Goal: Task Accomplishment & Management: Complete application form

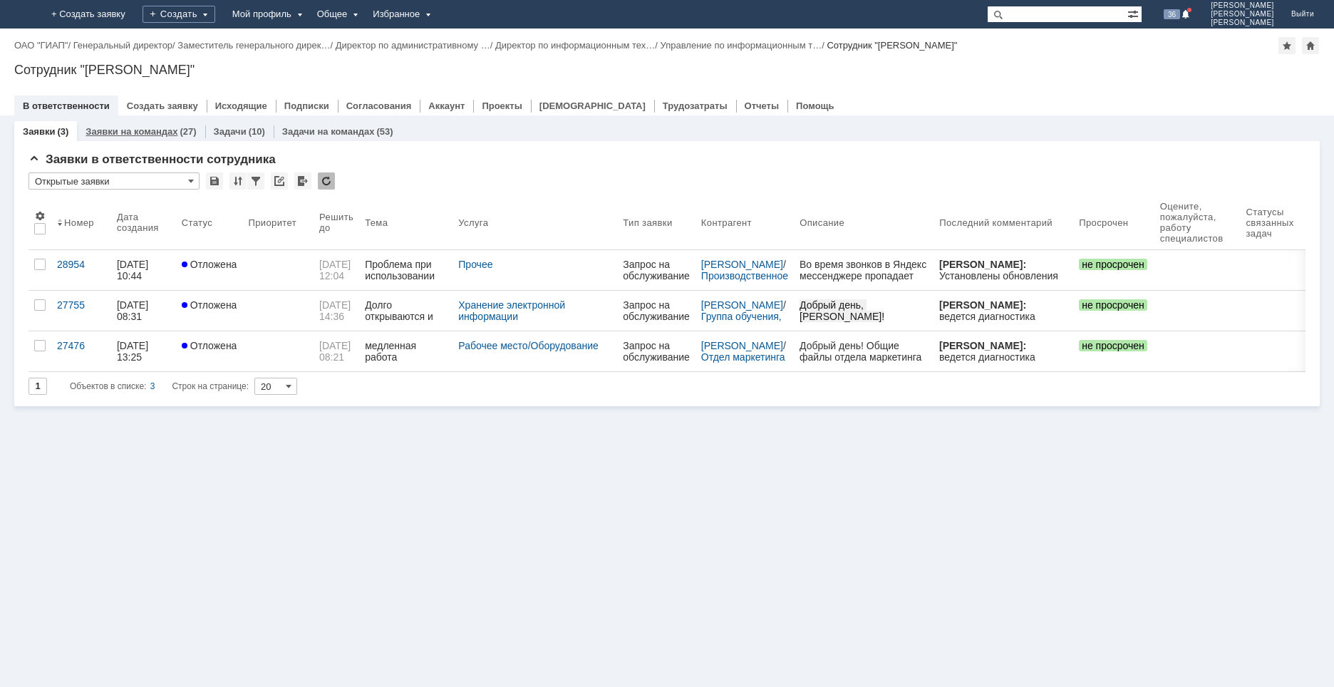
click at [113, 133] on link "Заявки на командах" at bounding box center [132, 131] width 92 height 11
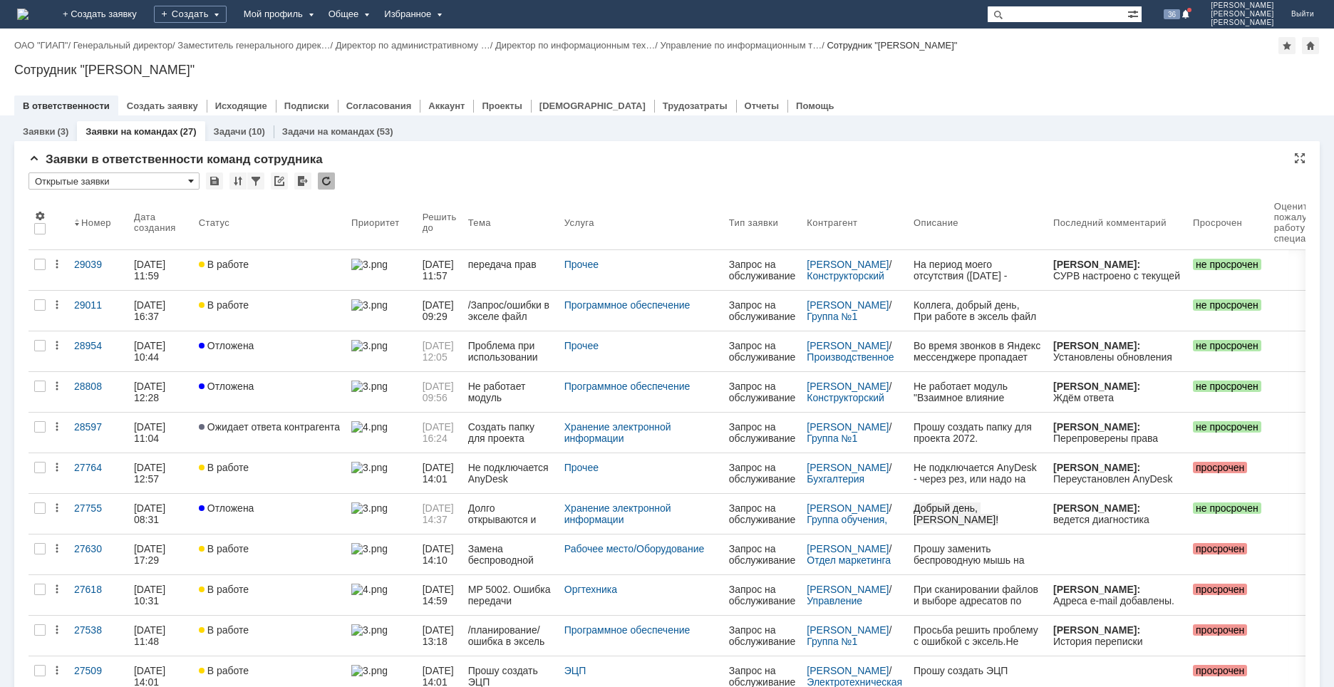
click at [193, 183] on span at bounding box center [191, 180] width 6 height 11
click at [81, 205] on span "[Выберите вид]" at bounding box center [114, 204] width 152 height 11
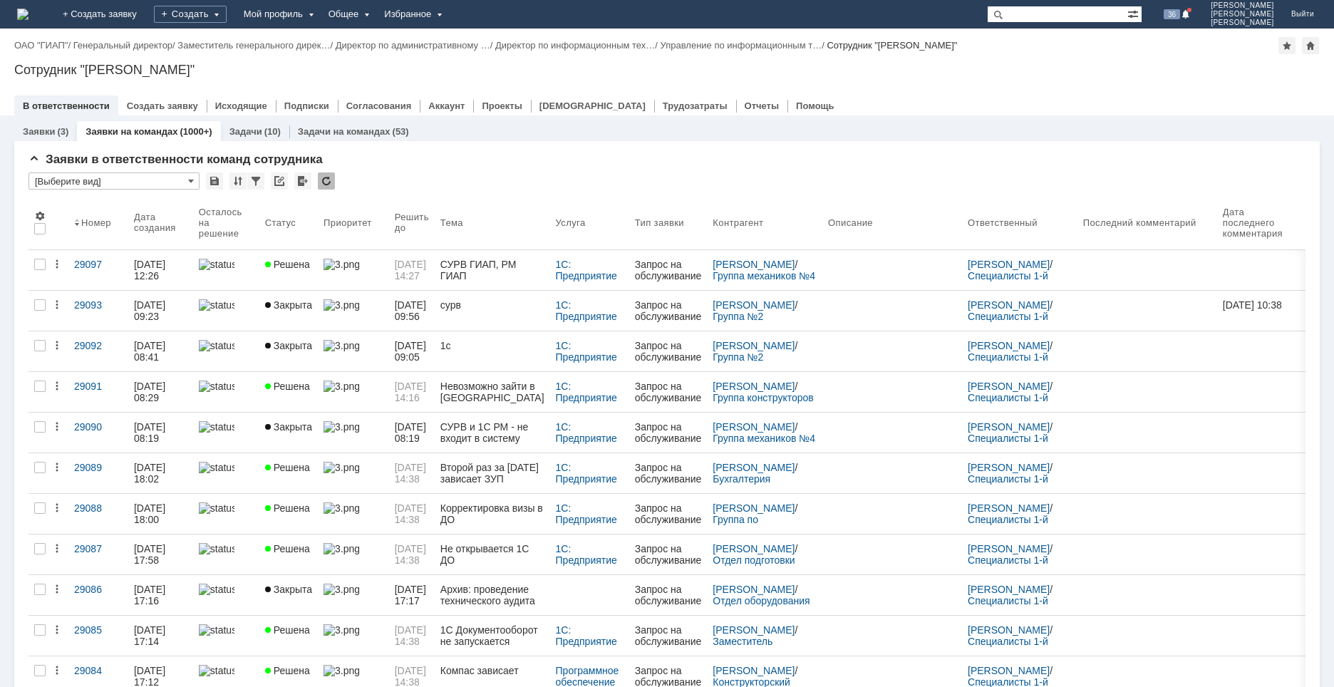
type input "[Выберите вид]"
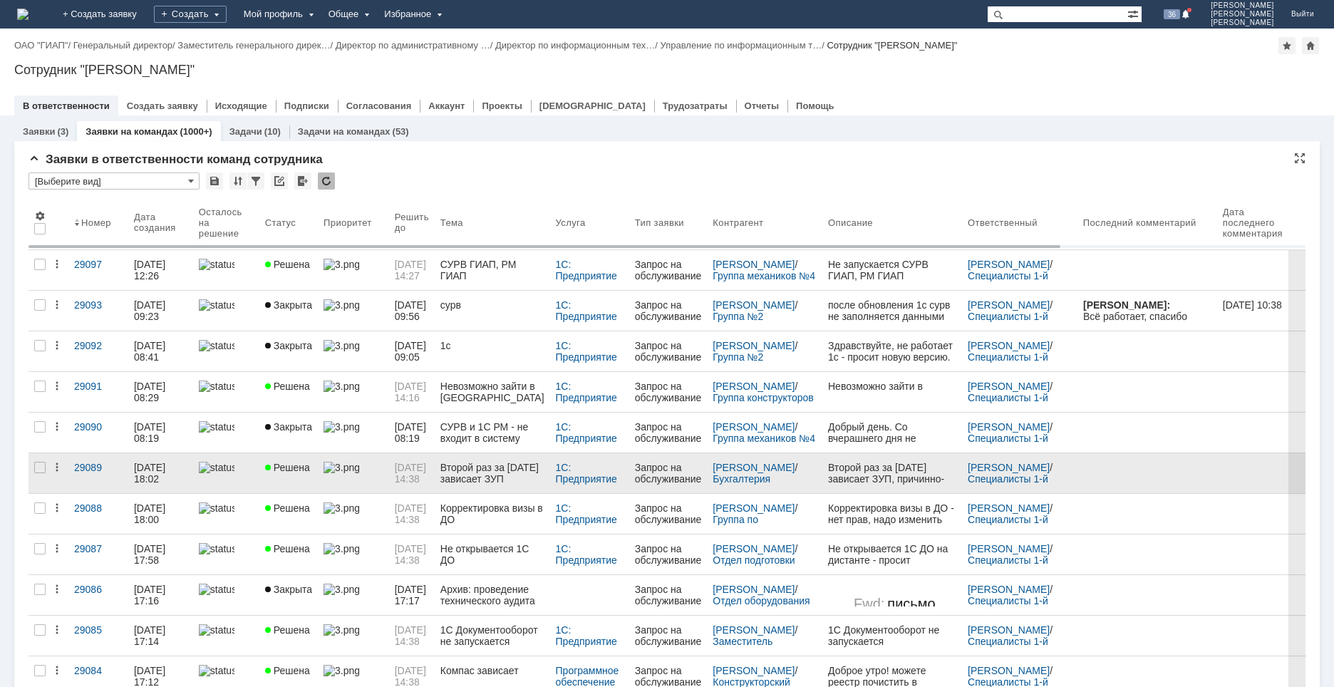
click at [218, 480] on link at bounding box center [226, 473] width 66 height 40
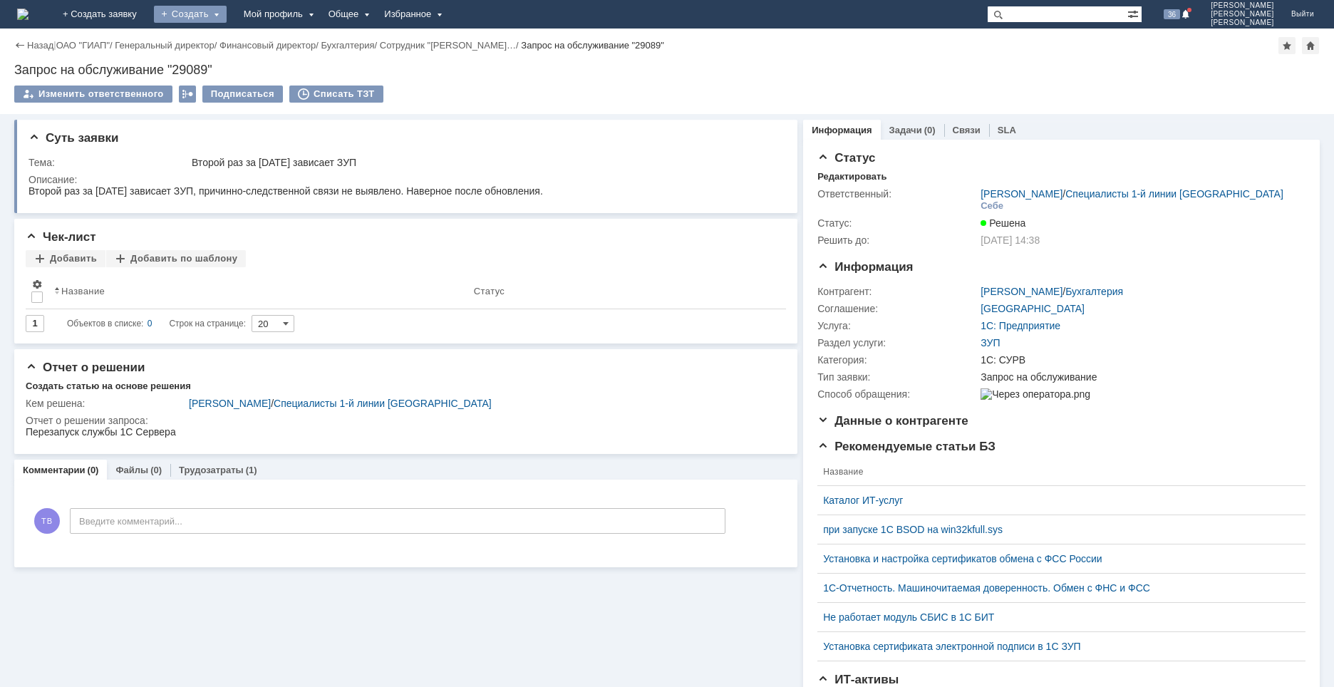
click at [227, 16] on div "Создать" at bounding box center [190, 14] width 73 height 17
click at [236, 91] on link "Заявка" at bounding box center [211, 88] width 108 height 17
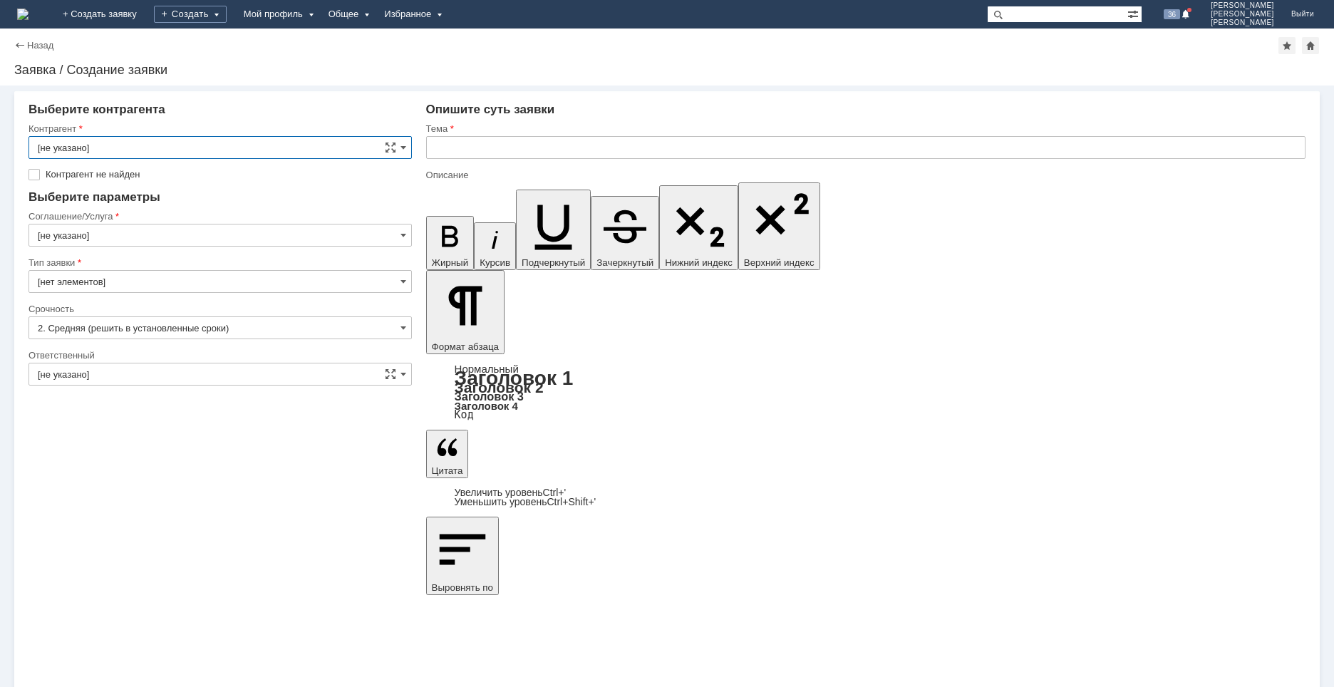
click at [140, 147] on input "[не указано]" at bounding box center [220, 147] width 383 height 23
type input "ujhkjdf"
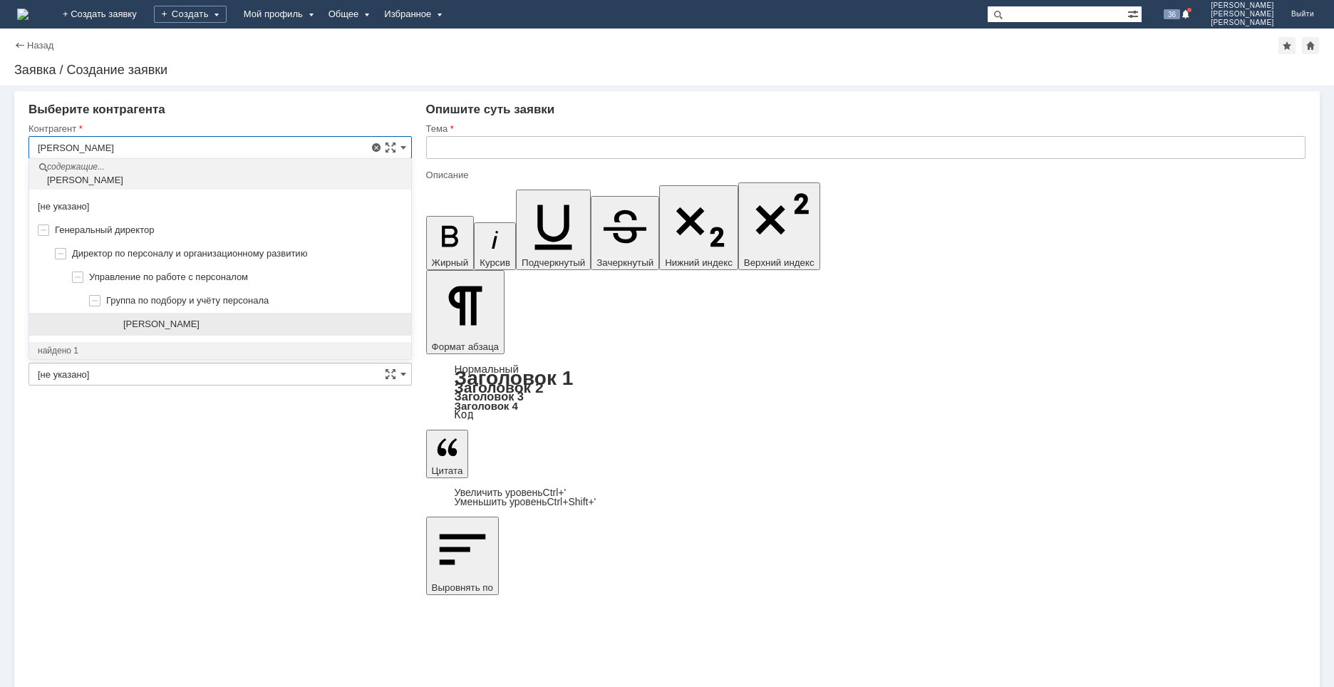
click at [200, 322] on span "[PERSON_NAME]" at bounding box center [161, 324] width 76 height 11
type input "[PERSON_NAME]"
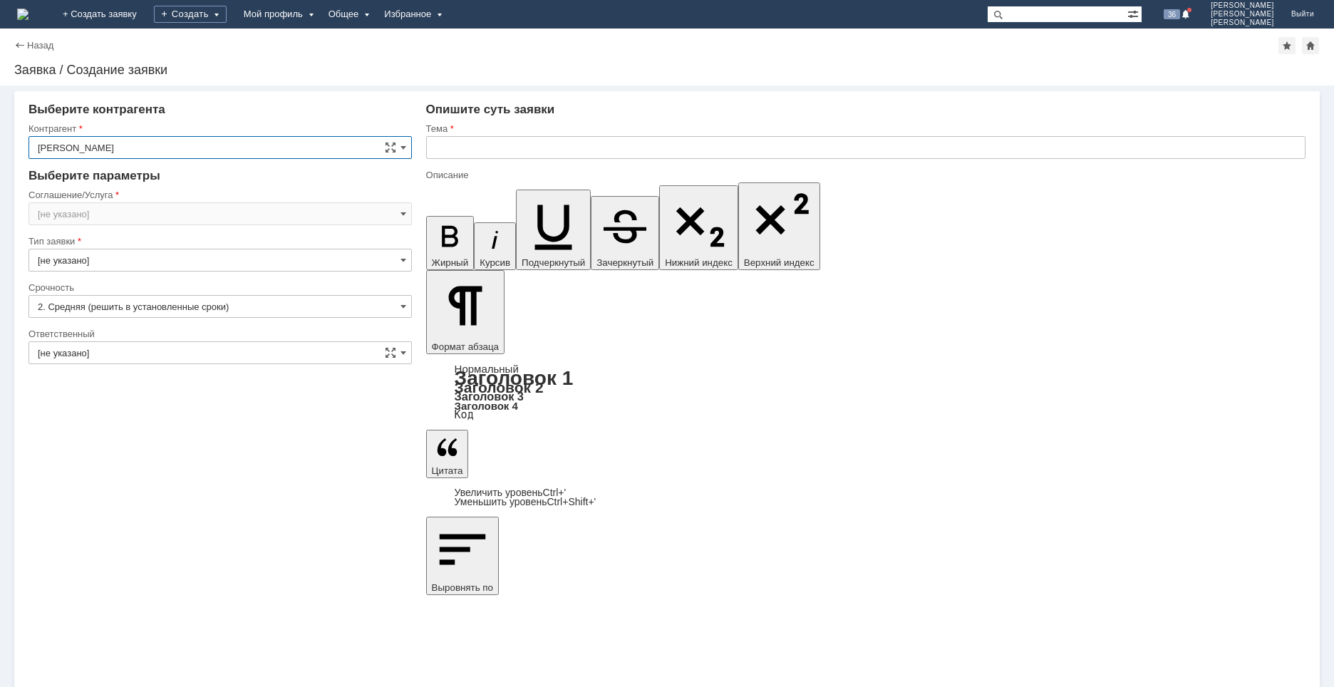
type input "[GEOGRAPHIC_DATA]"
click at [494, 143] on input "text" at bounding box center [865, 147] width 879 height 23
type input "Зависает ЗУП ГИАП"
click at [95, 214] on input "[GEOGRAPHIC_DATA]" at bounding box center [220, 213] width 383 height 23
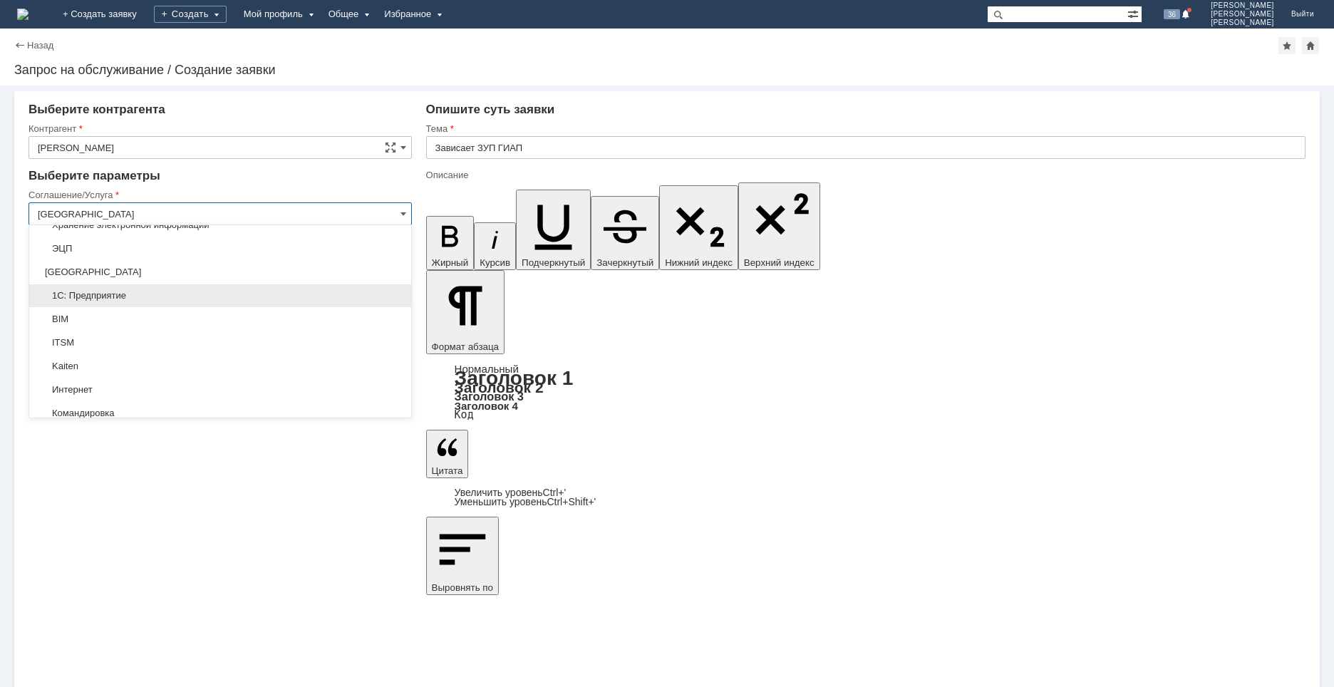
click at [99, 298] on span "1С: Предприятие" at bounding box center [220, 295] width 365 height 11
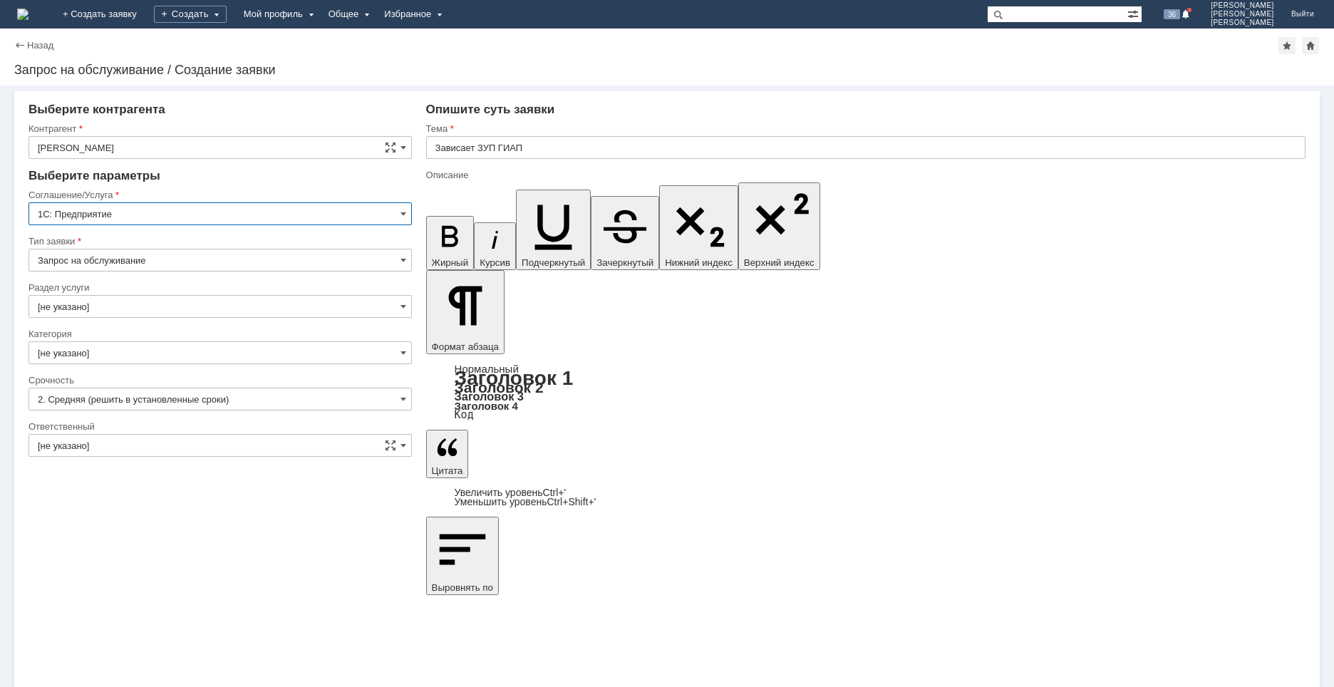
type input "1С: Предприятие"
click at [96, 306] on input "[не указано]" at bounding box center [220, 306] width 383 height 23
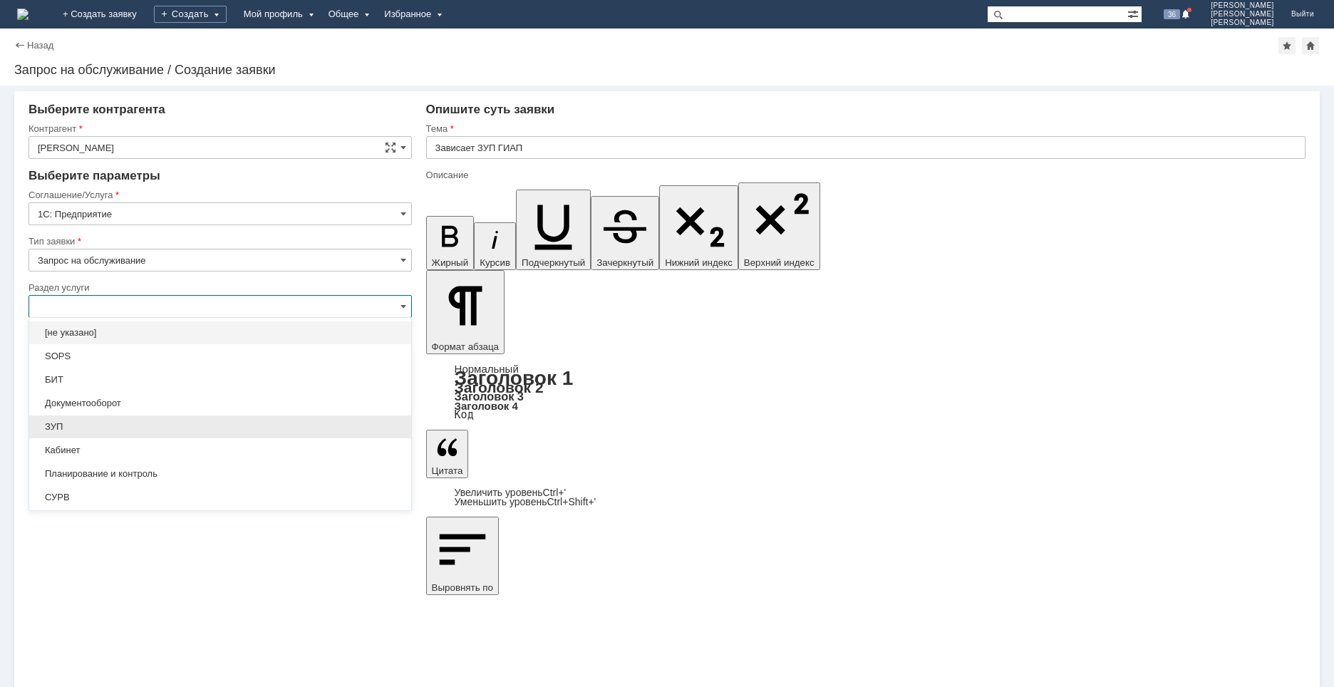
click at [88, 427] on span "ЗУП" at bounding box center [220, 426] width 365 height 11
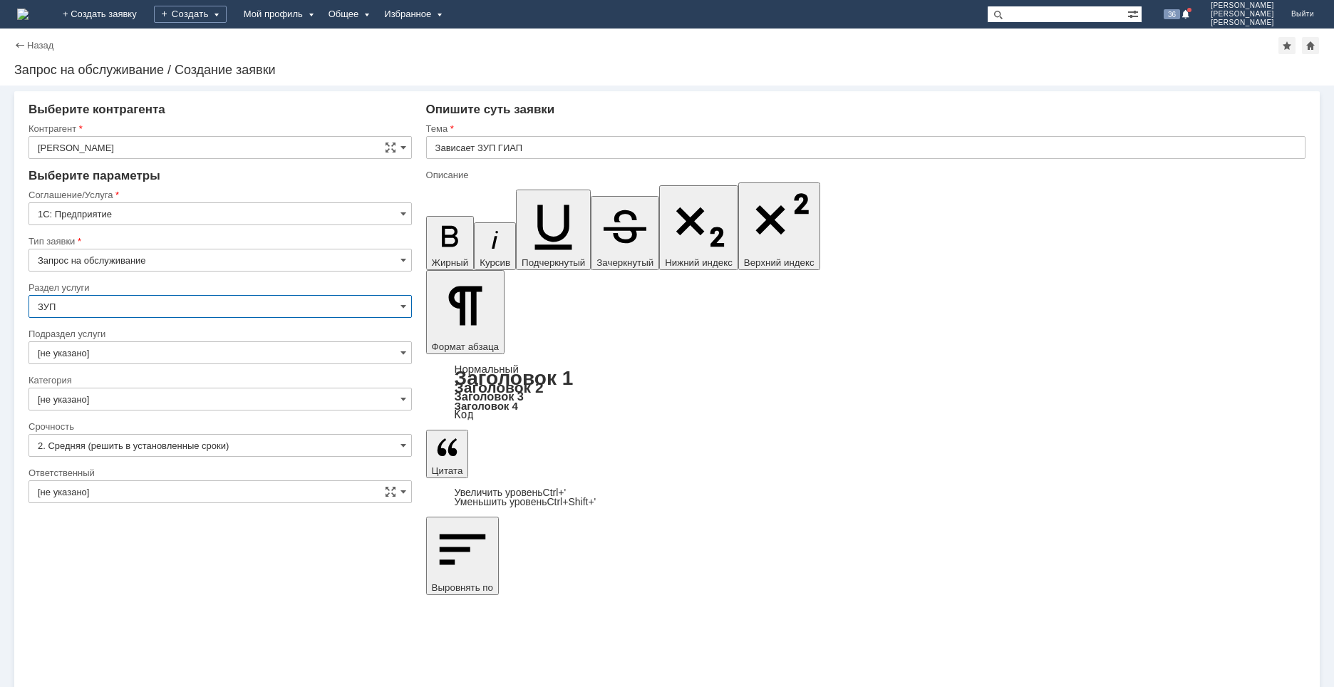
type input "ЗУП"
click at [114, 343] on input "[не указано]" at bounding box center [220, 352] width 383 height 23
type input "[не указано]"
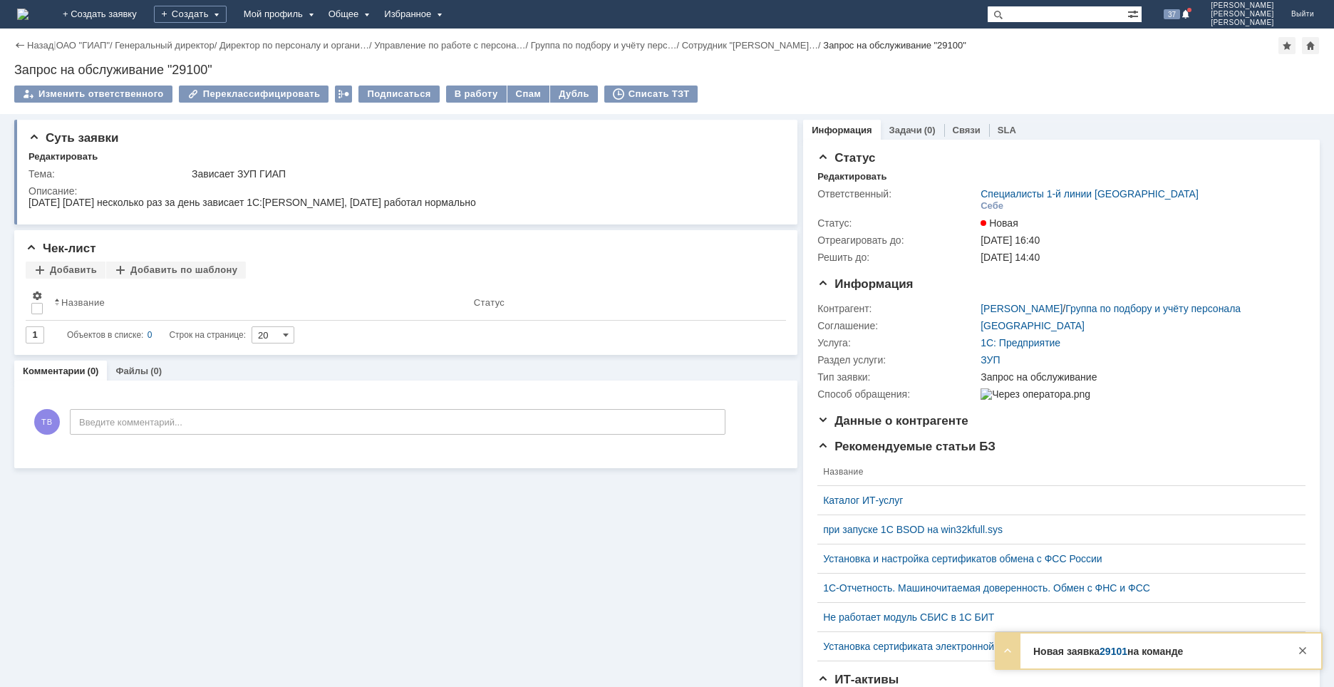
click at [29, 20] on img at bounding box center [22, 14] width 11 height 11
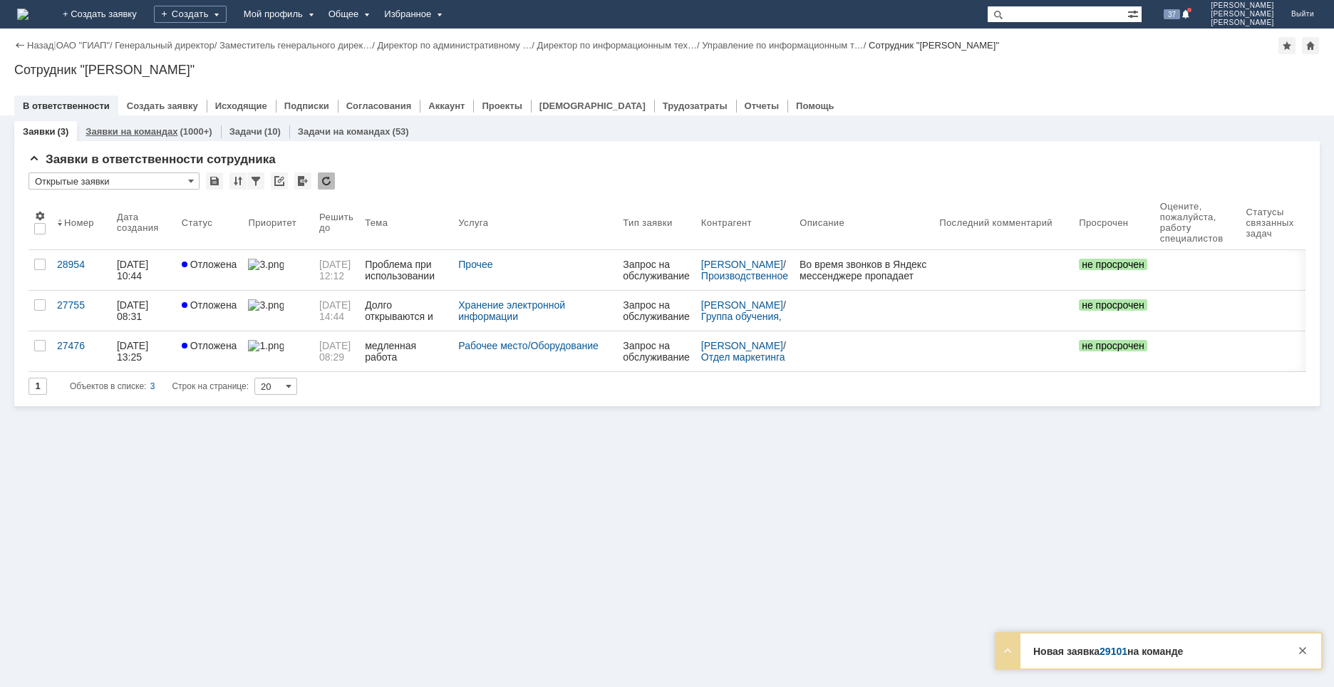
click at [144, 129] on link "Заявки на командах" at bounding box center [132, 131] width 92 height 11
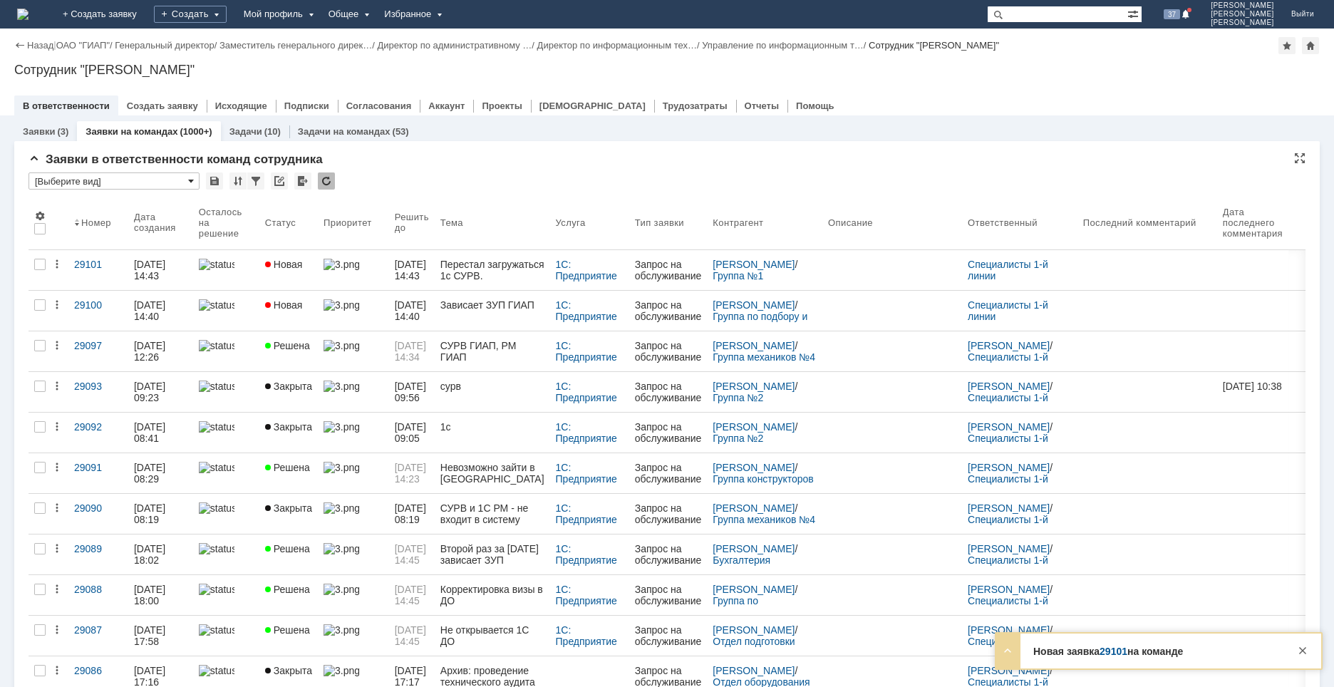
click at [189, 181] on span at bounding box center [191, 180] width 6 height 11
click at [113, 225] on span "Открытые заявки" at bounding box center [114, 227] width 152 height 11
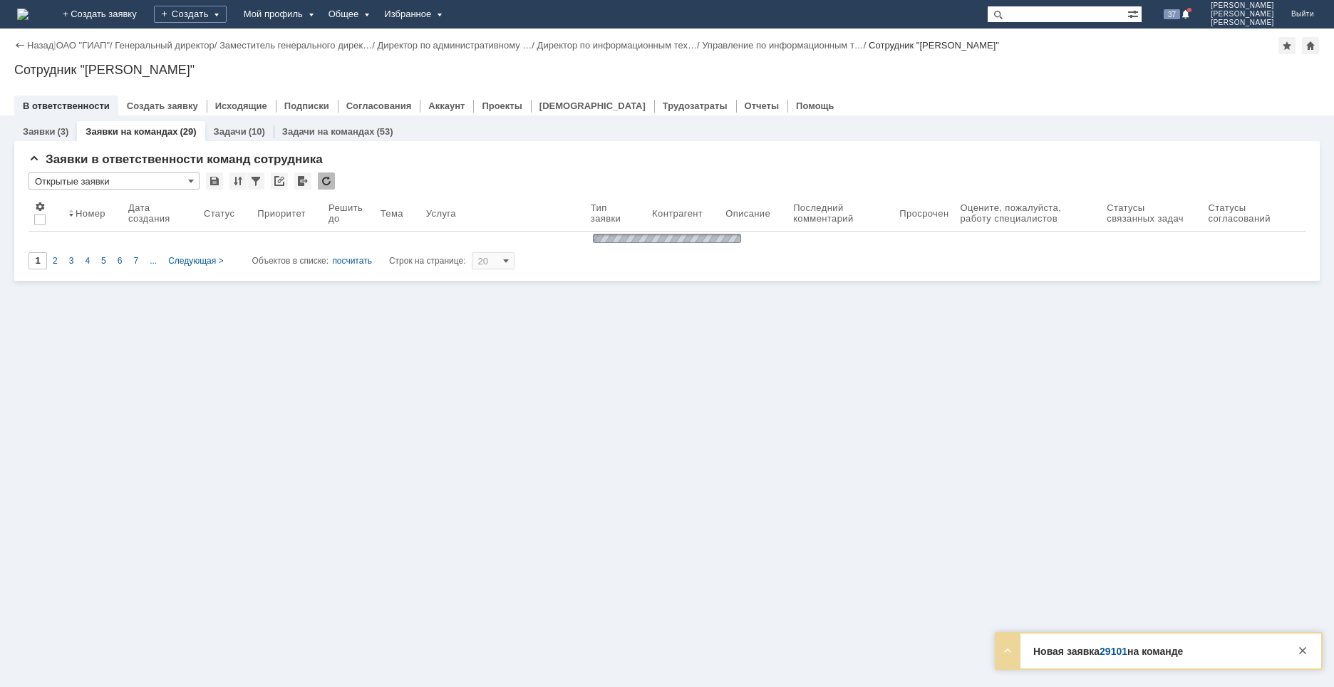
type input "Открытые заявки"
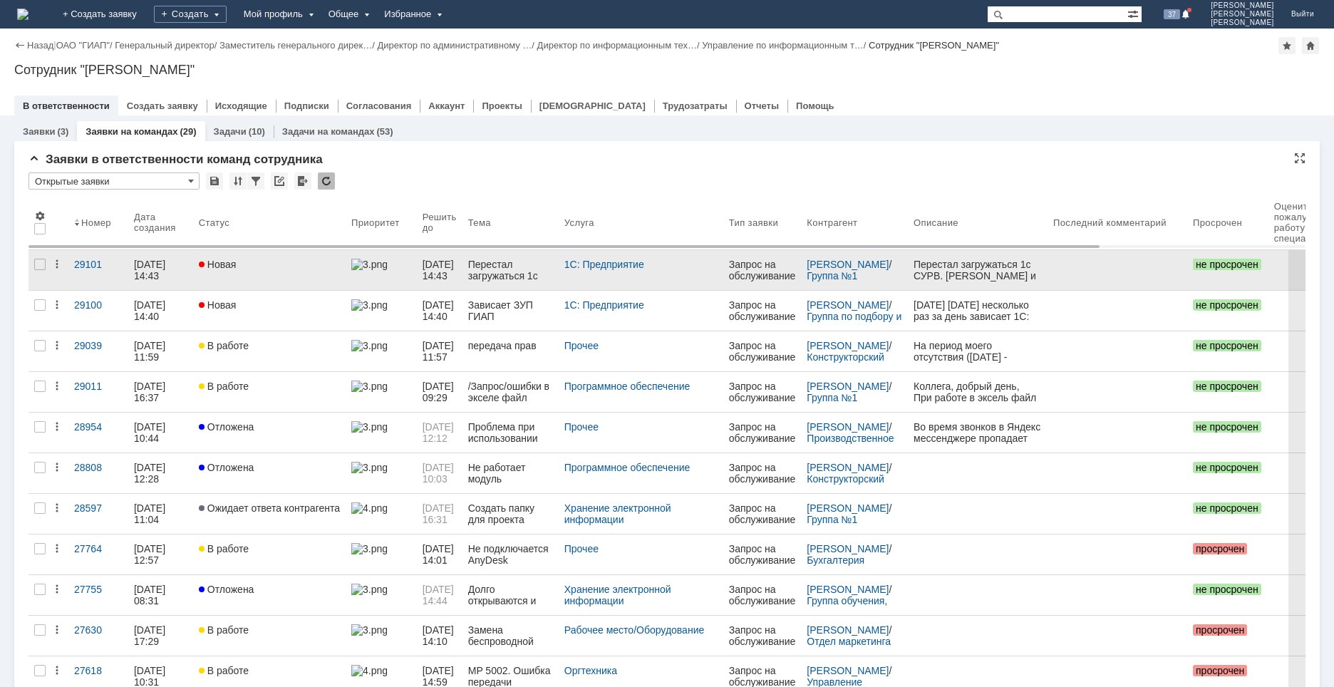
click at [259, 274] on link "Новая" at bounding box center [269, 270] width 152 height 40
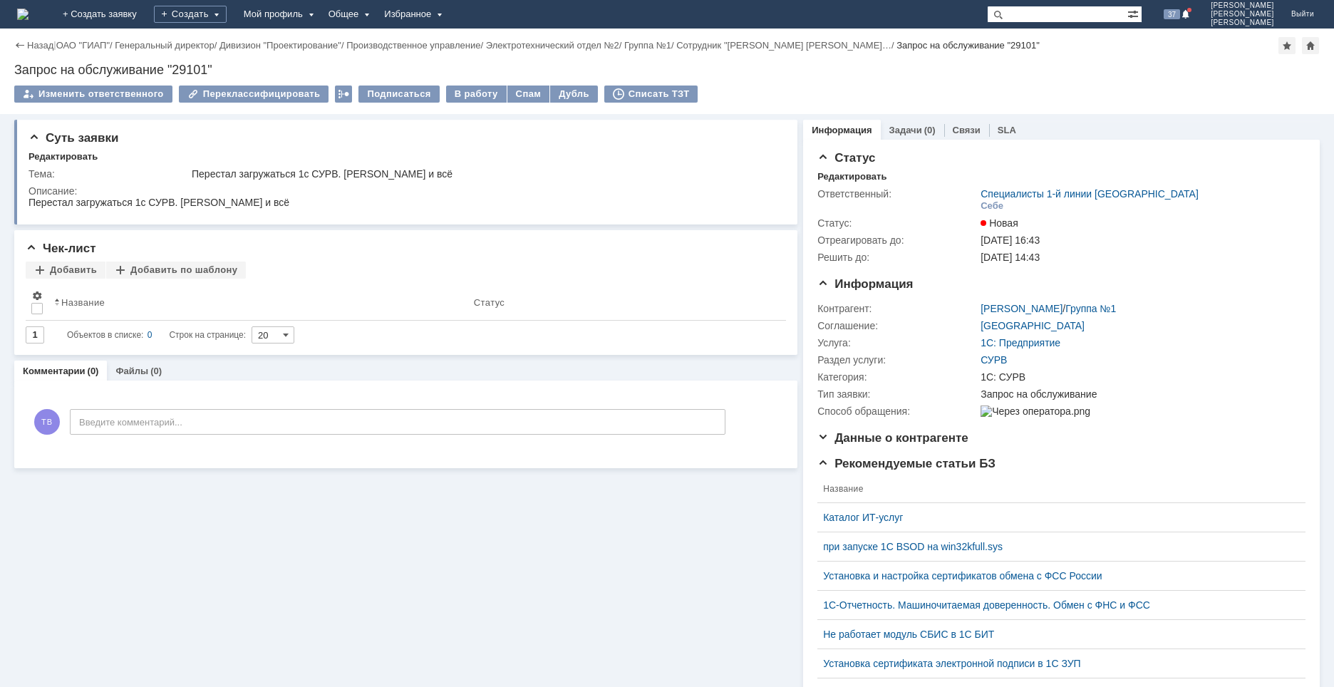
click at [29, 14] on img at bounding box center [22, 14] width 11 height 11
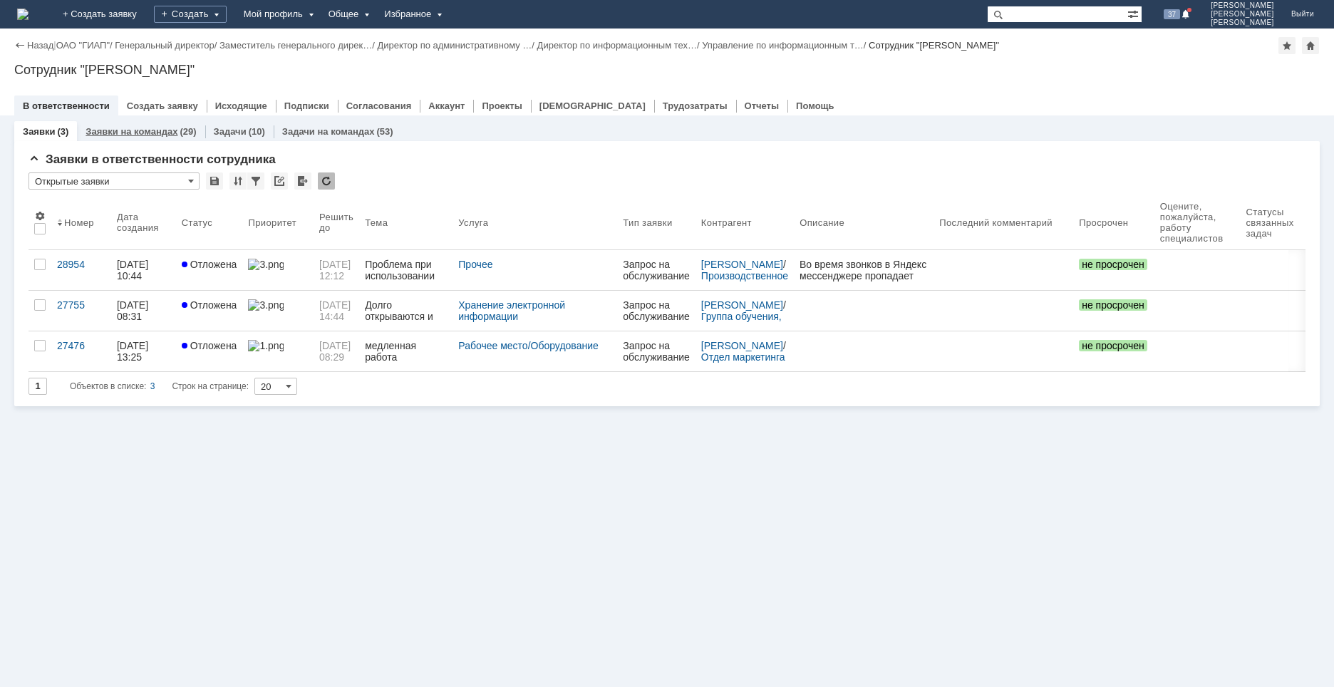
click at [130, 135] on link "Заявки на командах" at bounding box center [132, 131] width 92 height 11
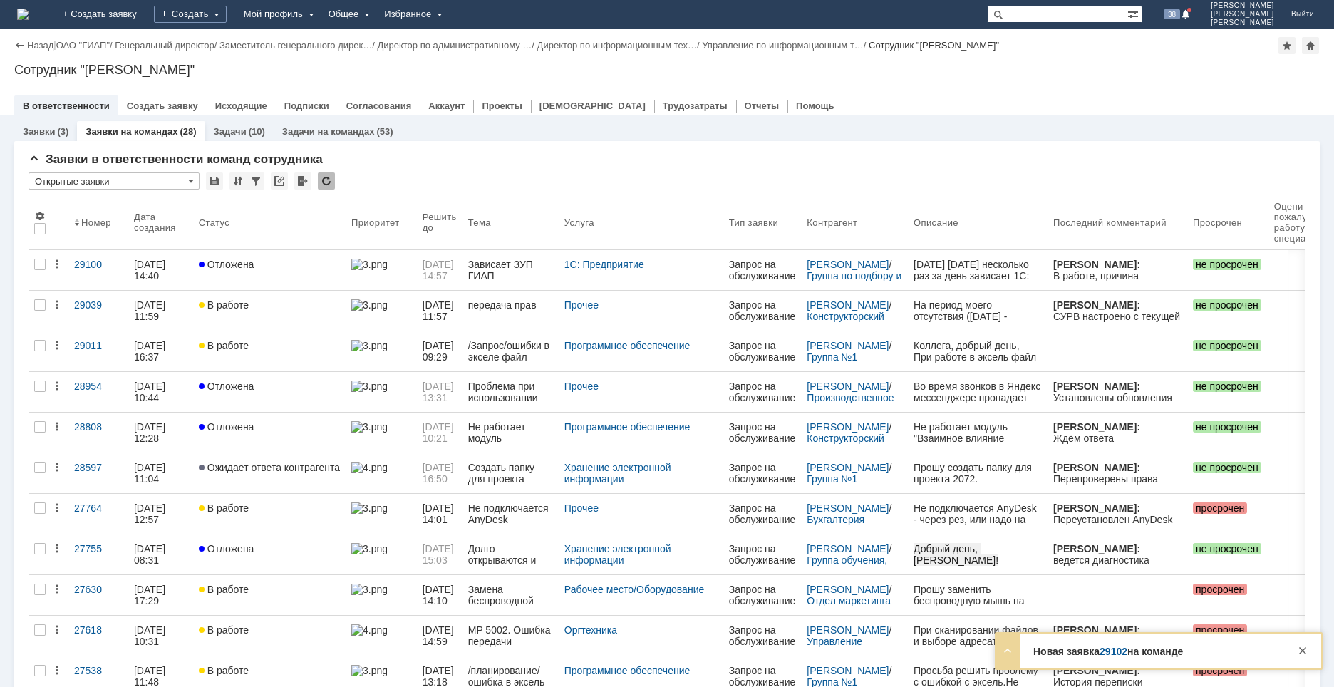
click at [1114, 650] on link "29102" at bounding box center [1114, 651] width 28 height 11
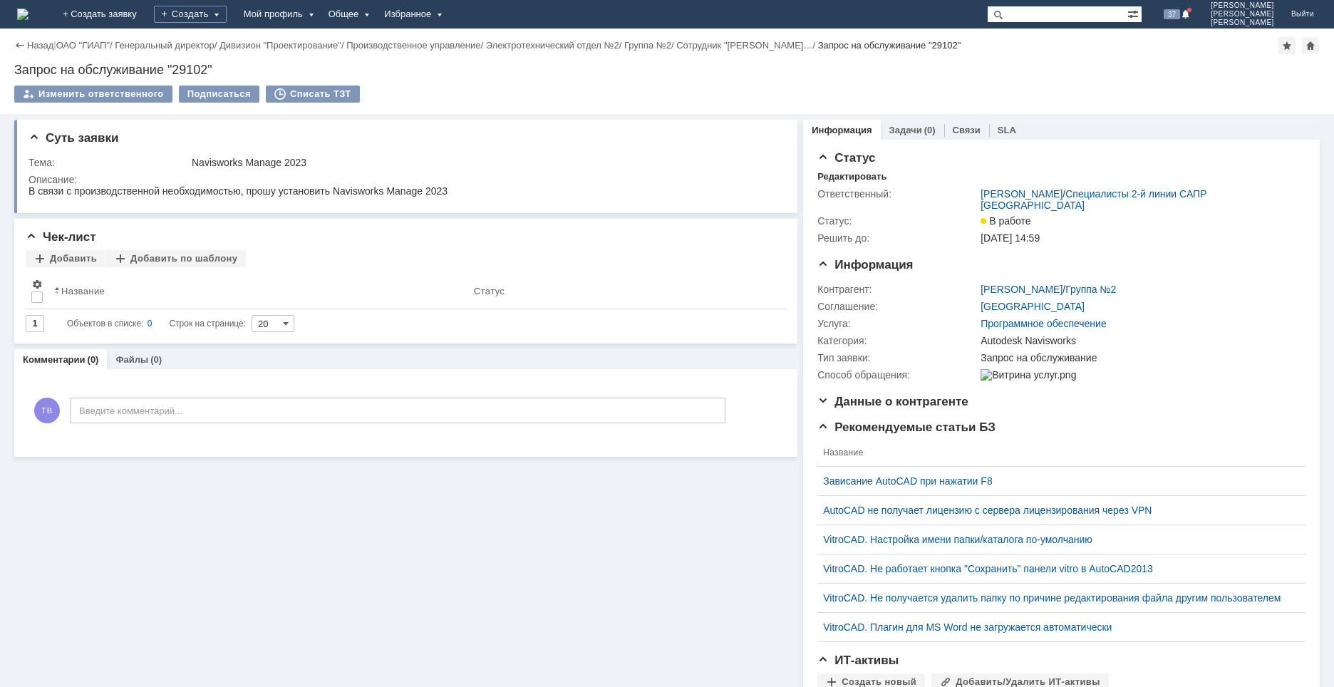
click at [29, 12] on img at bounding box center [22, 14] width 11 height 11
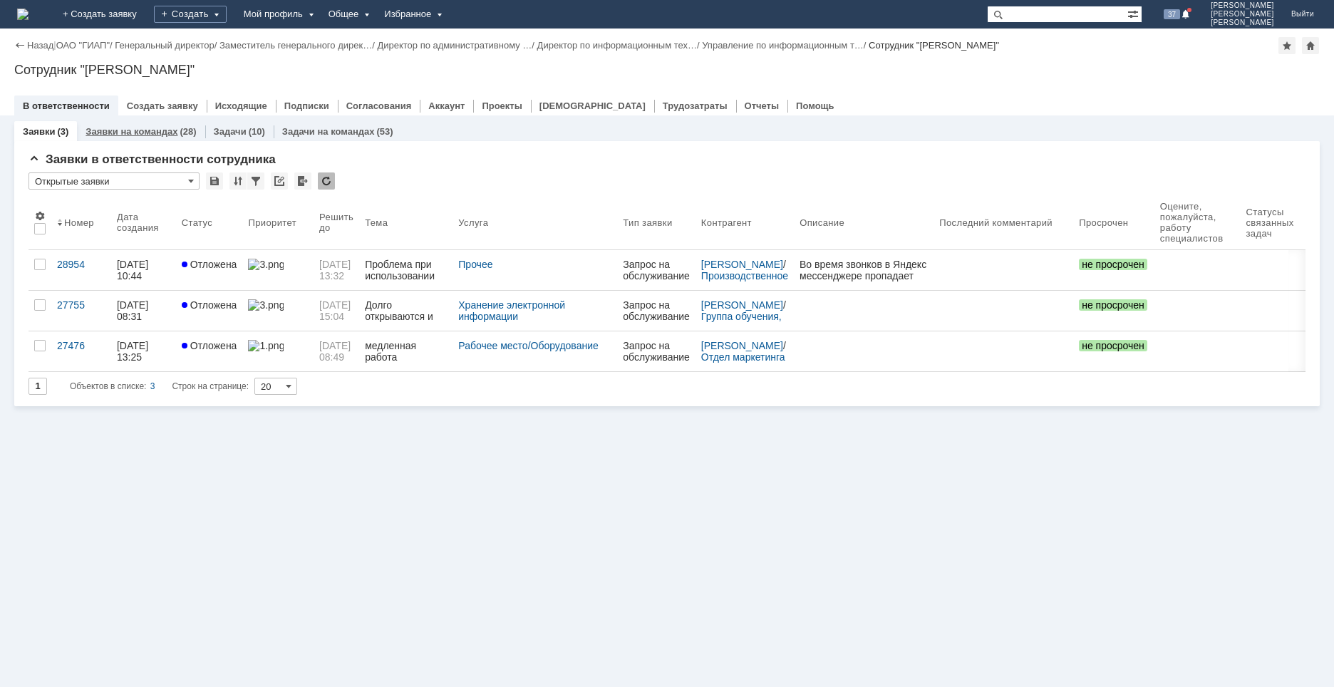
click at [135, 126] on link "Заявки на командах" at bounding box center [132, 131] width 92 height 11
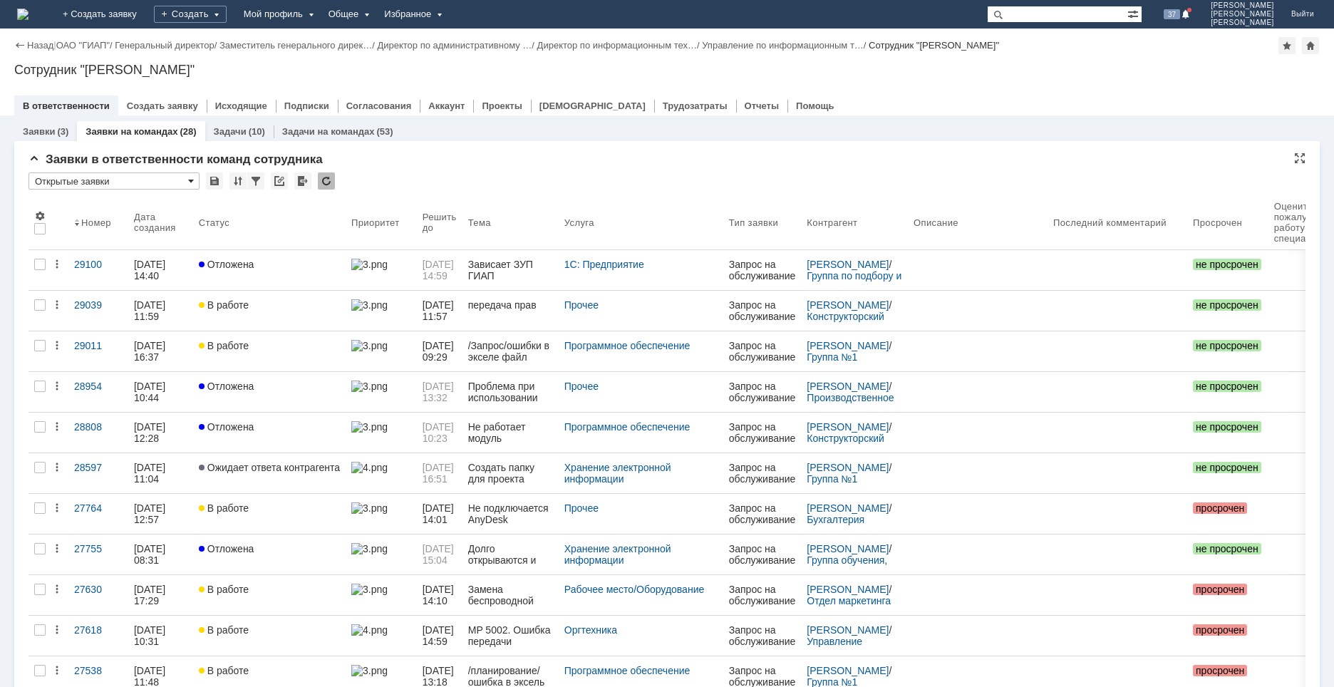
click at [189, 176] on span at bounding box center [191, 180] width 6 height 11
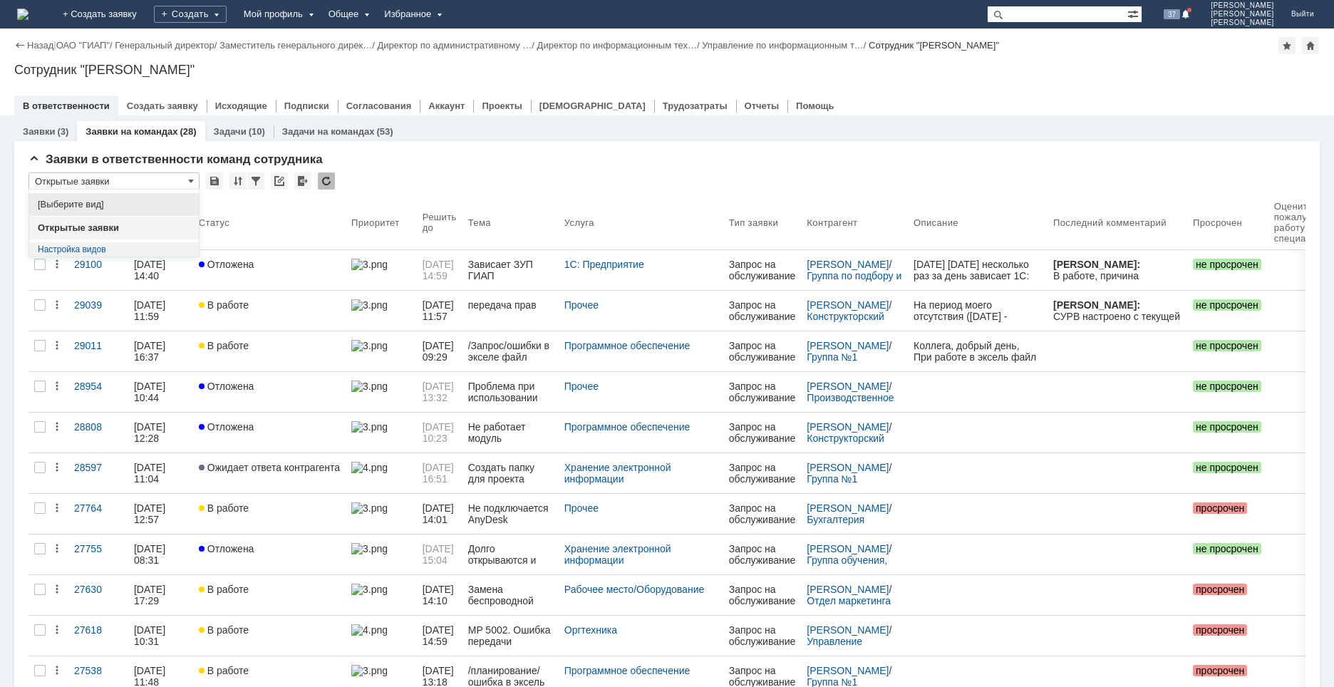
click at [88, 200] on span "[Выберите вид]" at bounding box center [114, 204] width 152 height 11
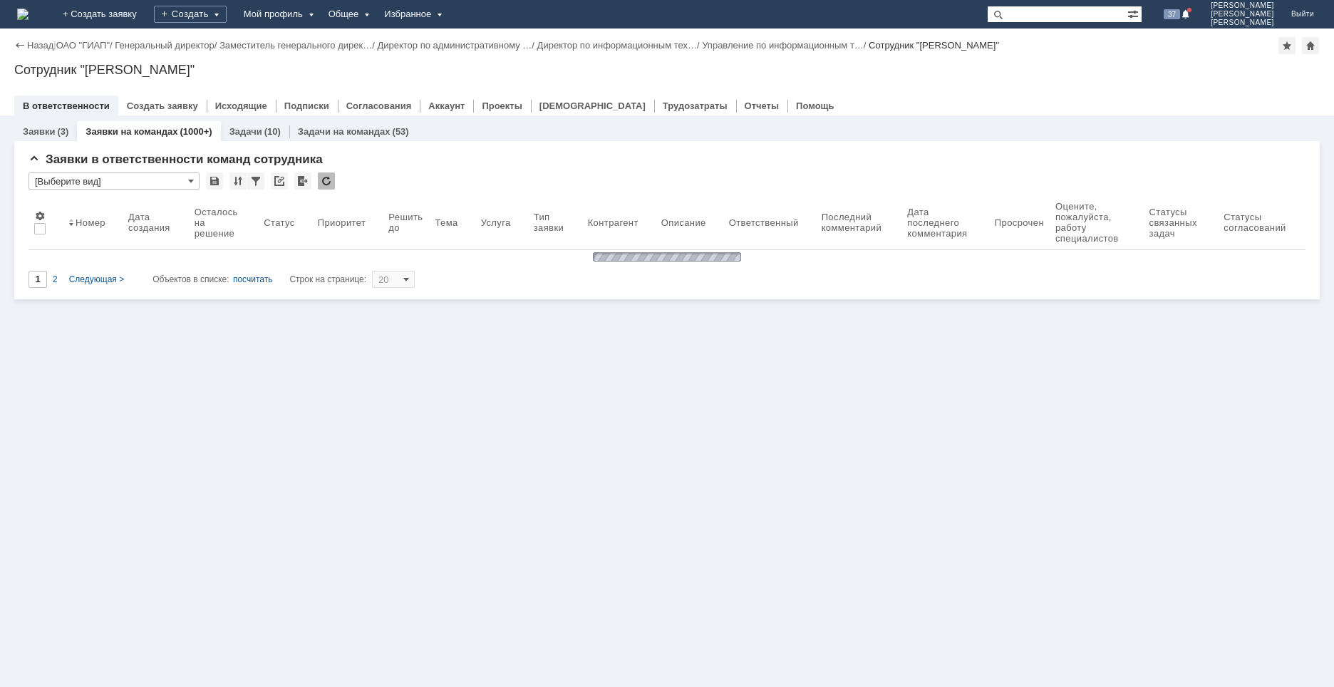
type input "[Выберите вид]"
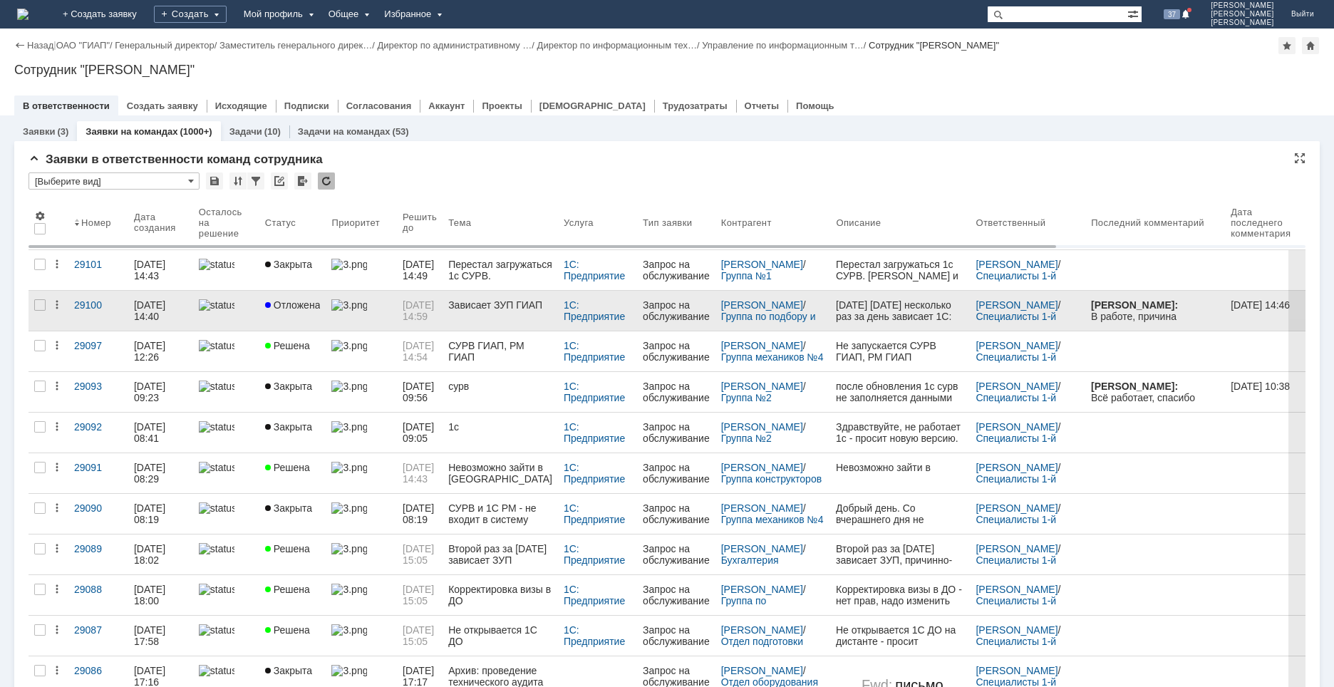
click at [284, 317] on link "Отложена" at bounding box center [292, 311] width 67 height 40
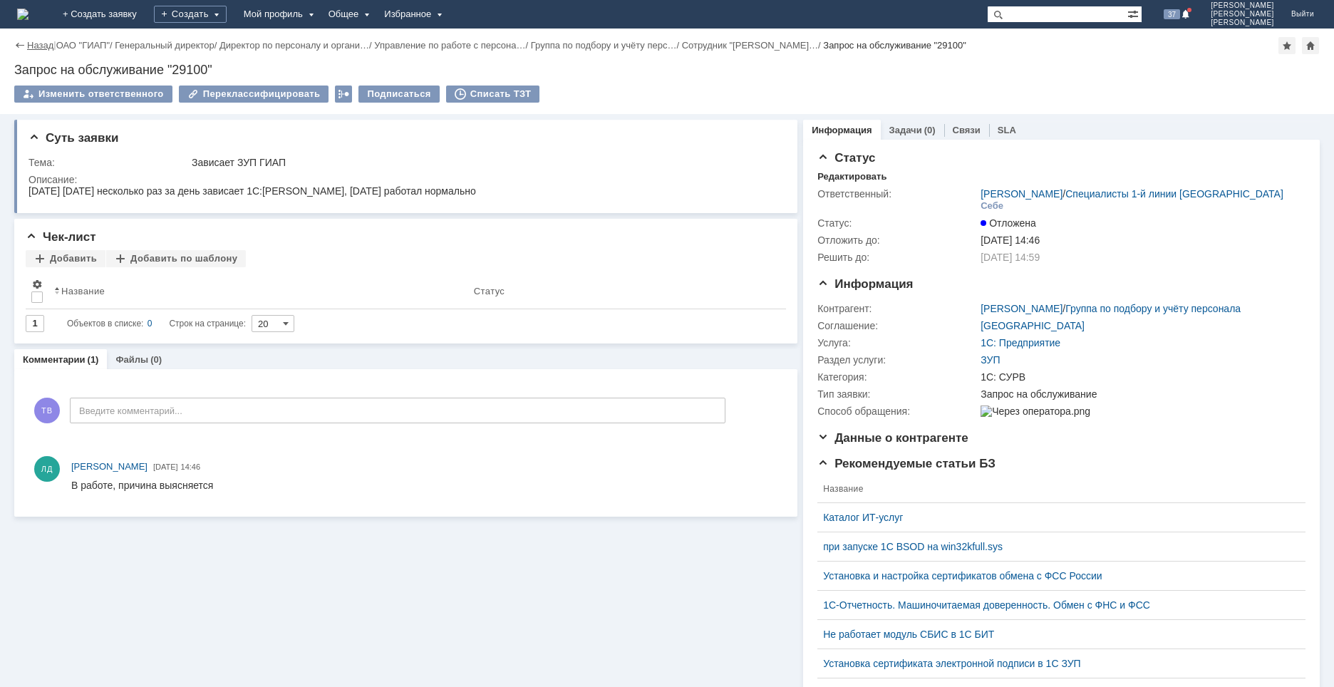
click at [36, 47] on link "Назад" at bounding box center [40, 45] width 26 height 11
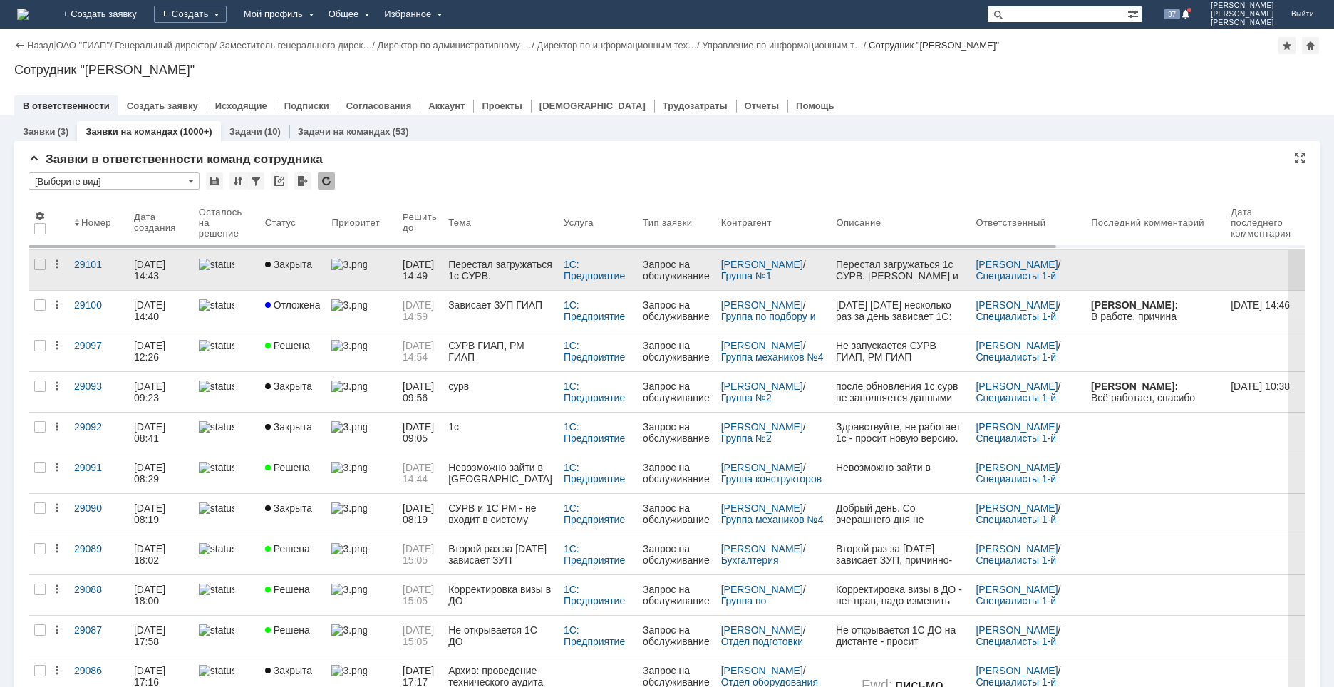
click at [306, 275] on link "Закрыта" at bounding box center [292, 270] width 67 height 40
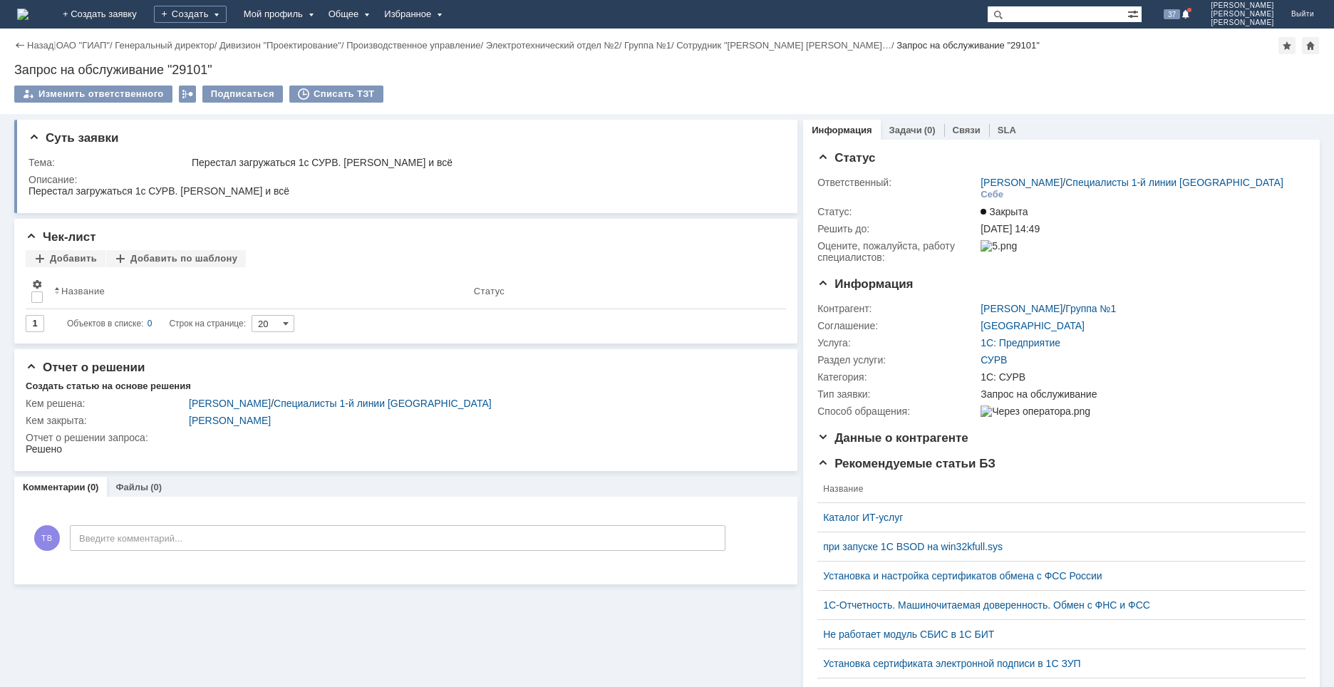
click at [29, 11] on img at bounding box center [22, 14] width 11 height 11
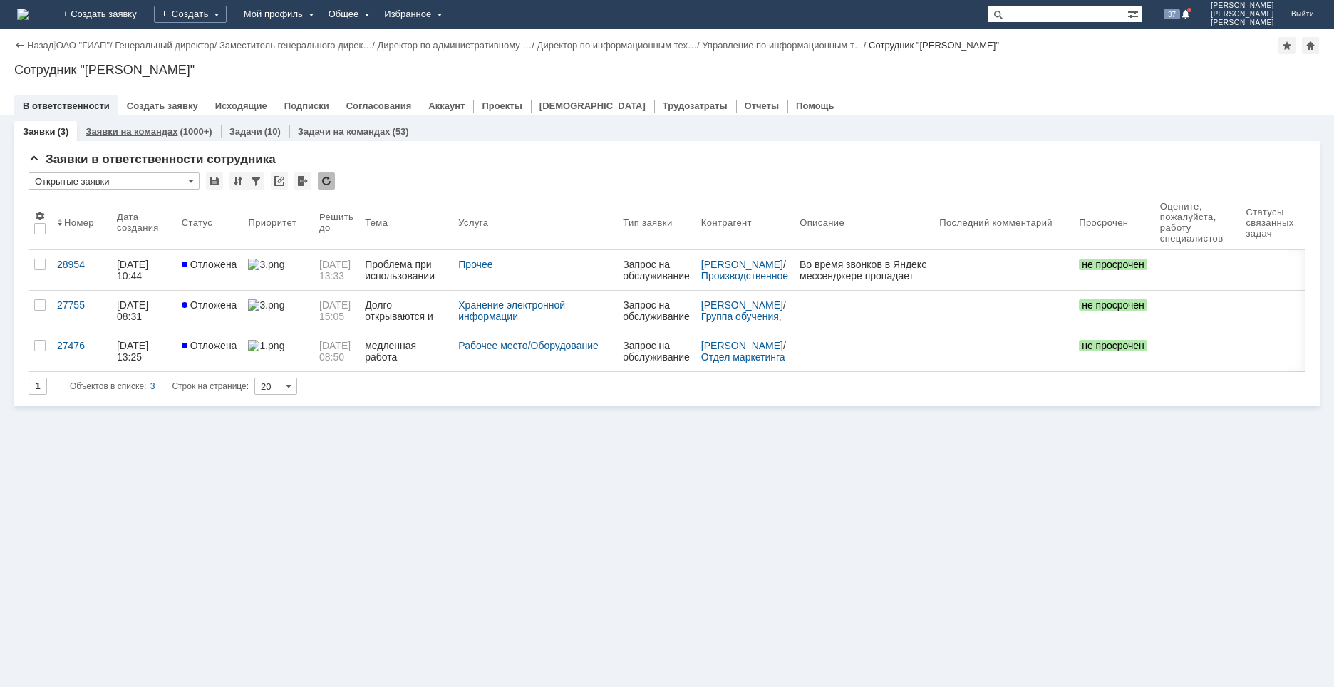
click at [144, 129] on link "Заявки на командах" at bounding box center [132, 131] width 92 height 11
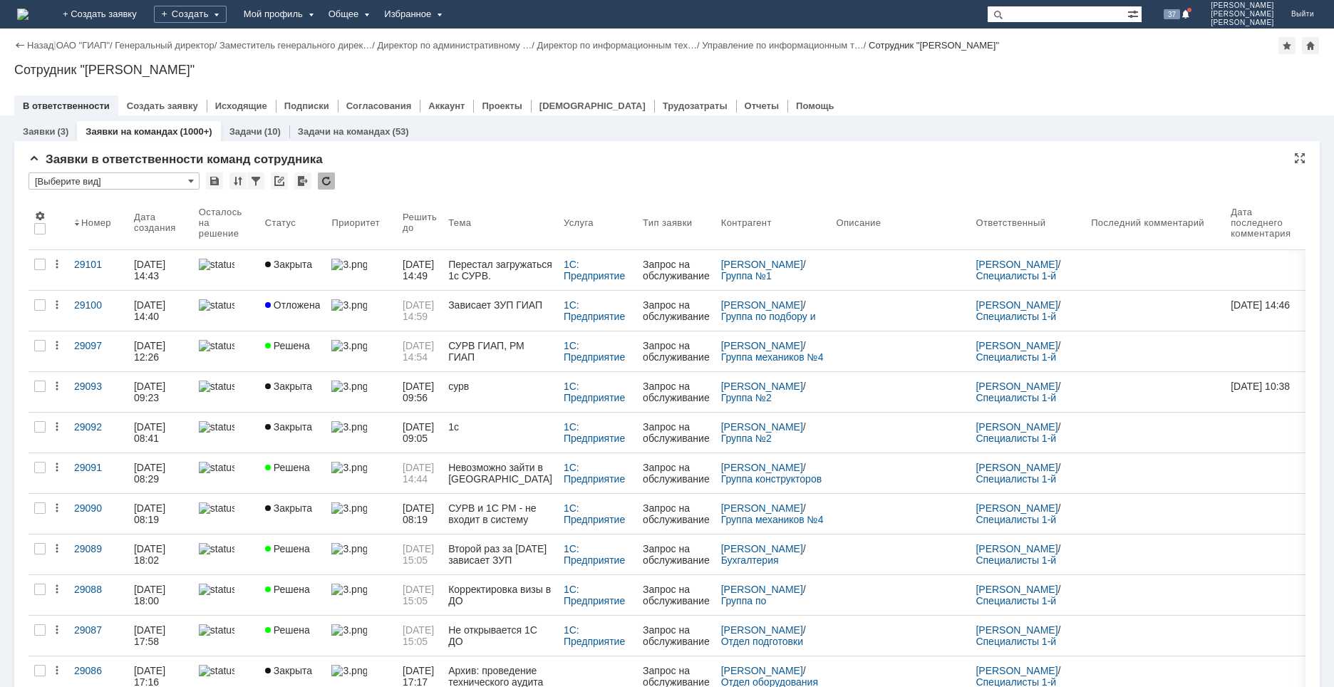
click at [155, 180] on input "[Выберите вид]" at bounding box center [114, 180] width 171 height 17
click at [100, 224] on span "Открытые заявки" at bounding box center [114, 227] width 152 height 11
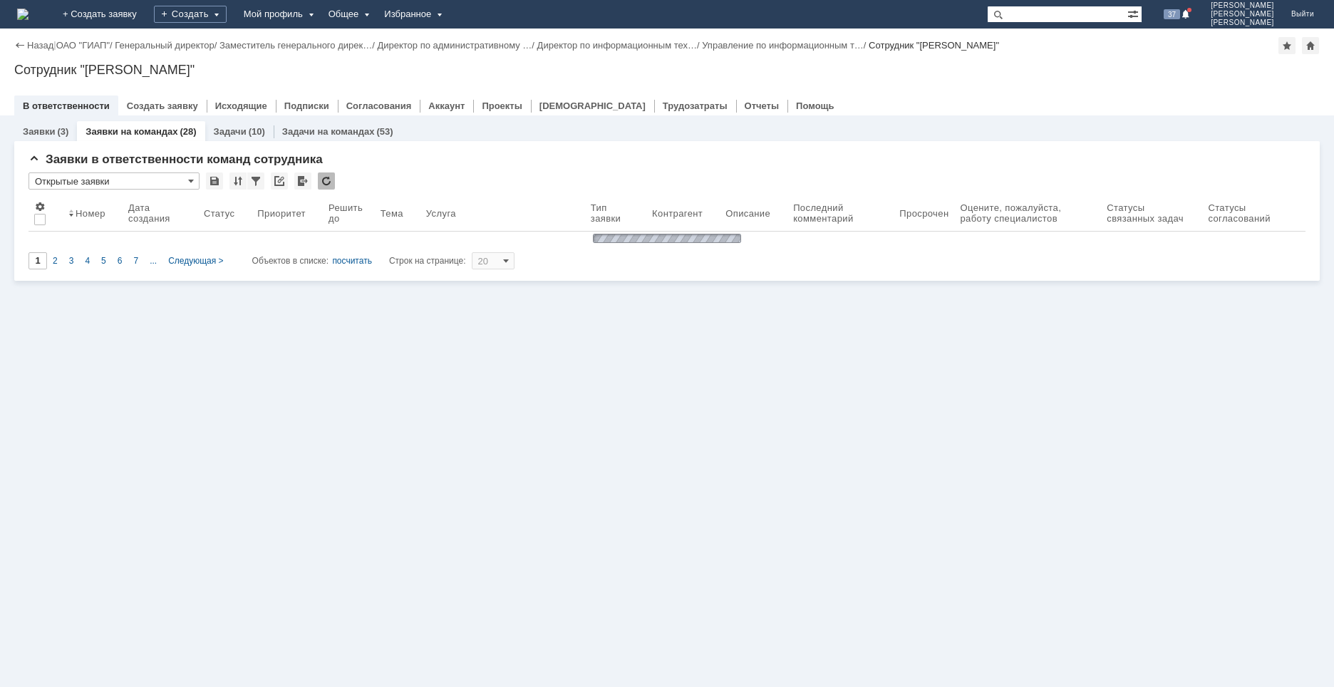
type input "Открытые заявки"
